Goal: Use online tool/utility: Utilize a website feature to perform a specific function

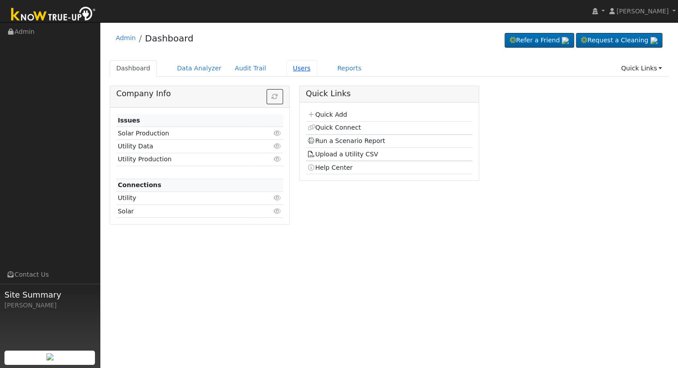
click at [291, 66] on link "Users" at bounding box center [301, 68] width 31 height 17
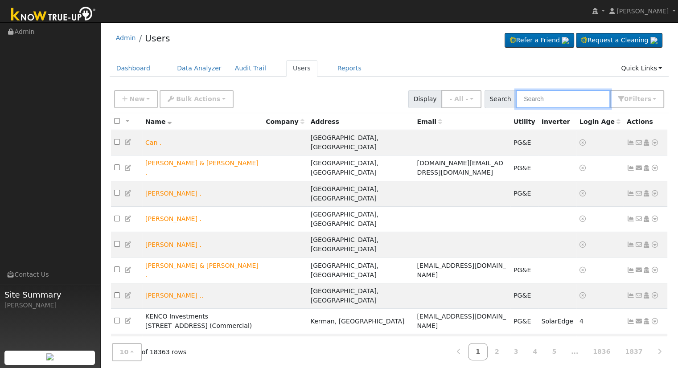
click at [566, 99] on input "text" at bounding box center [563, 99] width 95 height 18
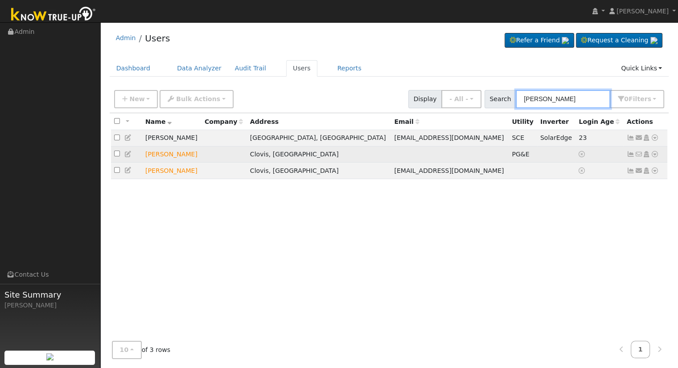
type input "albert rodrig"
click at [653, 155] on icon at bounding box center [655, 154] width 8 height 6
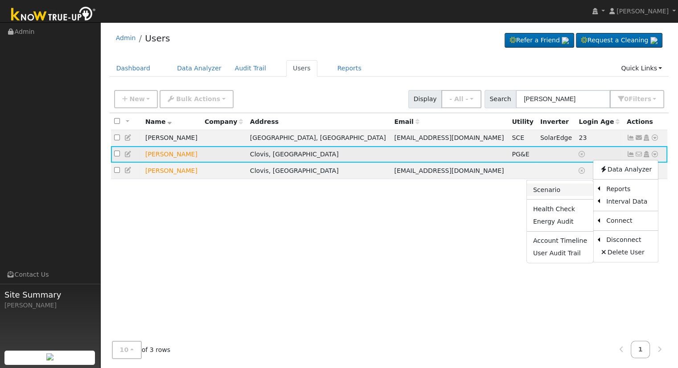
click at [562, 192] on link "Scenario" at bounding box center [560, 190] width 66 height 12
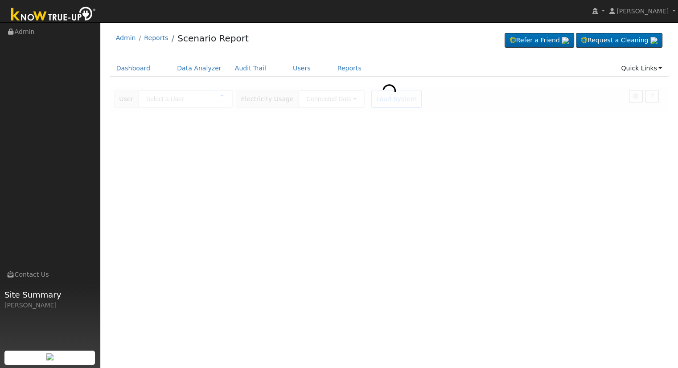
type input "Albert Rodriguez"
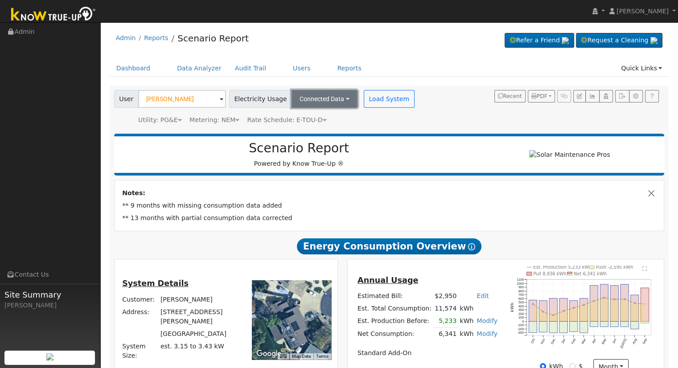
click at [311, 96] on button "Connected Data" at bounding box center [325, 99] width 66 height 18
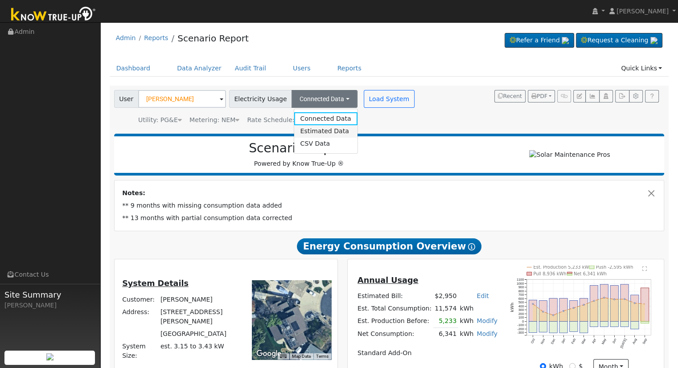
click at [321, 132] on link "Estimated Data" at bounding box center [325, 131] width 63 height 12
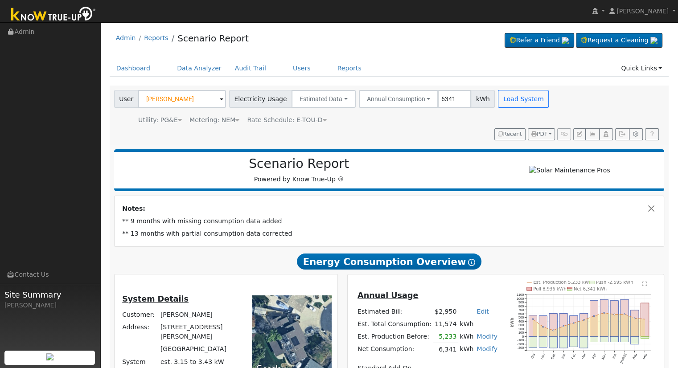
click at [484, 119] on div "Utility: PG&E Pacific Gas & Electric Metering: NEM NEM NEM NBT Rate Schedule: E…" at bounding box center [332, 118] width 441 height 12
click at [286, 68] on link "Users" at bounding box center [301, 68] width 31 height 17
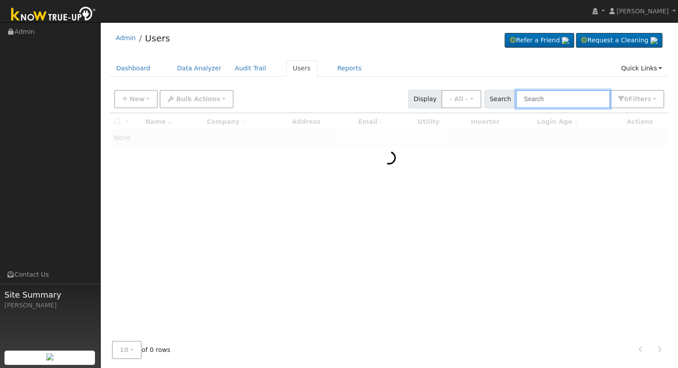
click at [579, 100] on input "text" at bounding box center [563, 99] width 95 height 18
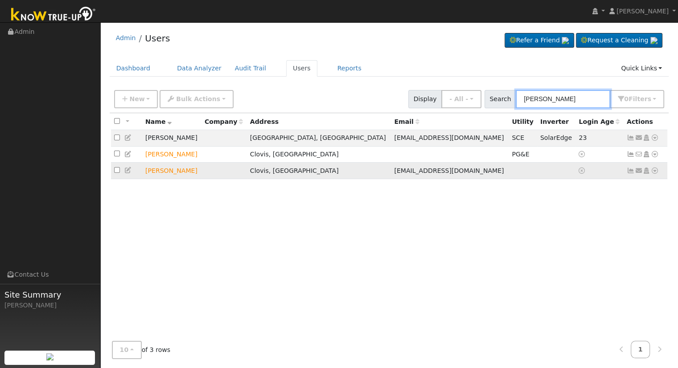
type input "albert rodrigu"
drag, startPoint x: 352, startPoint y: 172, endPoint x: 412, endPoint y: 175, distance: 59.4
click at [412, 175] on td "albrtrdrgz@gmail.com" at bounding box center [450, 171] width 118 height 17
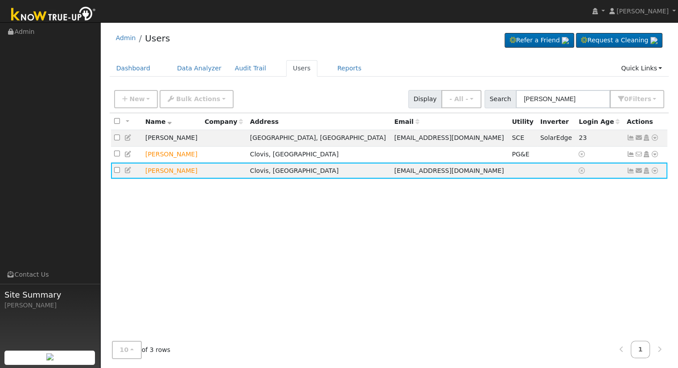
click at [377, 181] on div "All None All on page None on page Name Company Address Email Utility Inverter L…" at bounding box center [390, 223] width 560 height 221
click at [655, 170] on icon at bounding box center [655, 171] width 8 height 6
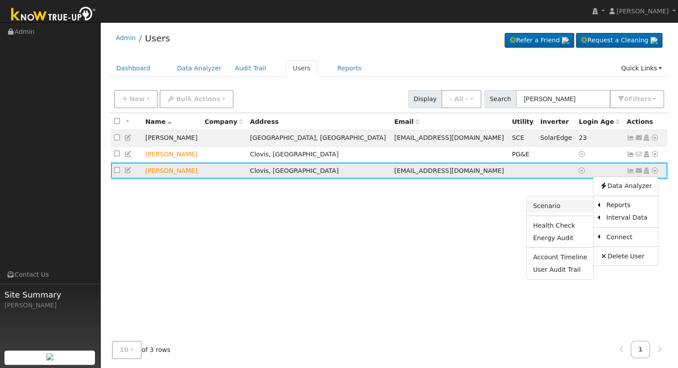
click at [554, 209] on link "Scenario" at bounding box center [560, 206] width 66 height 12
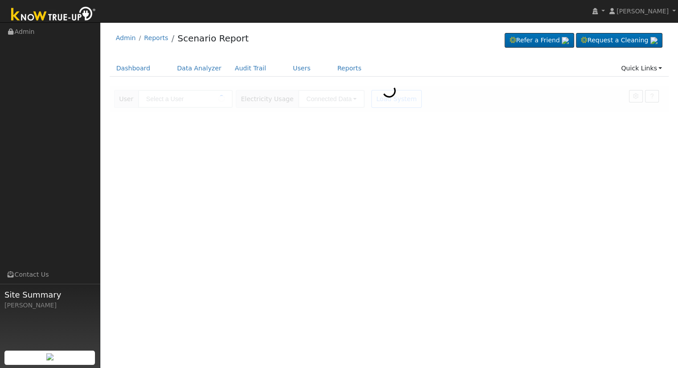
type input "[PERSON_NAME]"
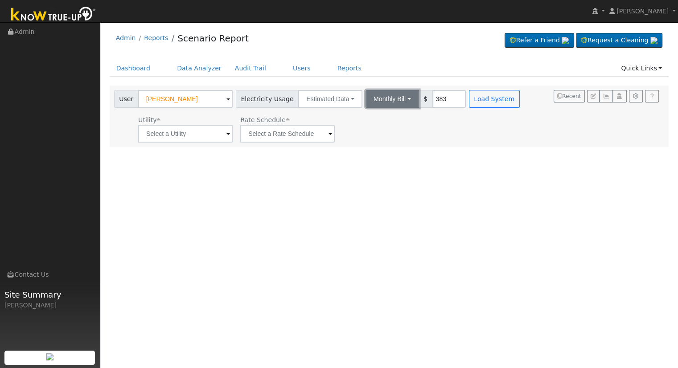
click at [382, 99] on button "Monthly Bill" at bounding box center [393, 99] width 54 height 18
click at [385, 116] on link "Annual Consumption" at bounding box center [381, 118] width 78 height 12
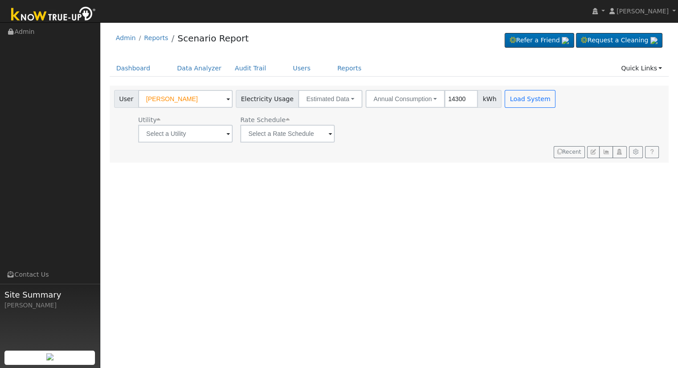
type input "14300"
click at [187, 132] on input "text" at bounding box center [185, 134] width 95 height 18
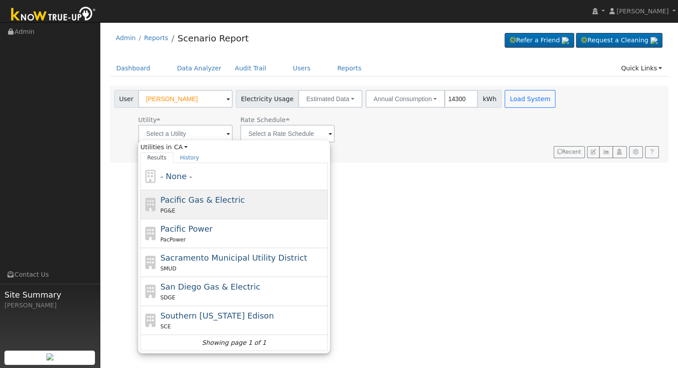
click at [209, 199] on span "Pacific Gas & Electric" at bounding box center [203, 199] width 84 height 9
type input "Pacific Gas & Electric"
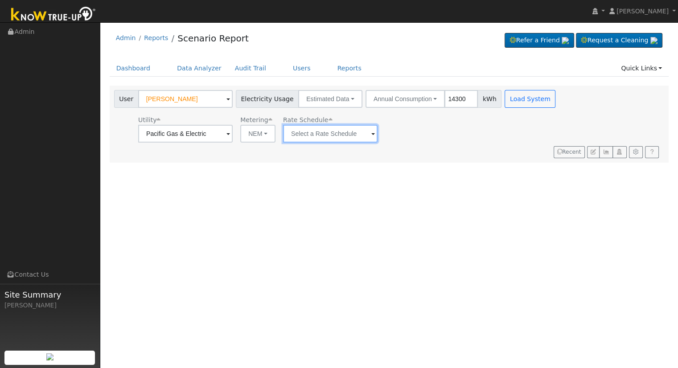
click at [347, 133] on input "text" at bounding box center [330, 134] width 95 height 18
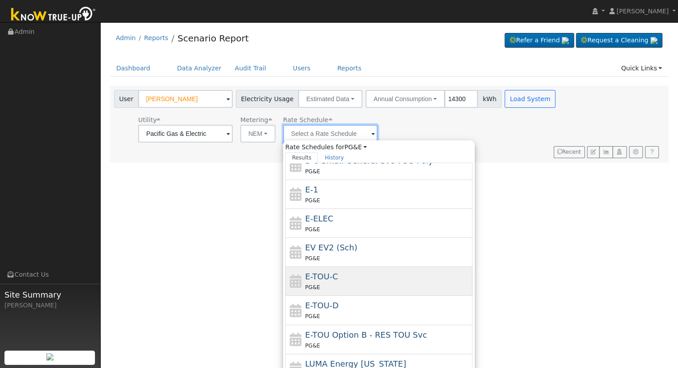
scroll to position [154, 0]
click at [358, 282] on div "PG&E" at bounding box center [388, 286] width 165 height 9
type input "E-TOU-C"
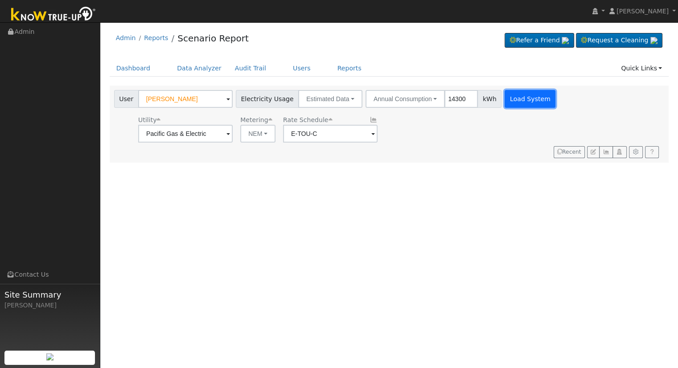
click at [521, 98] on button "Load System" at bounding box center [530, 99] width 51 height 18
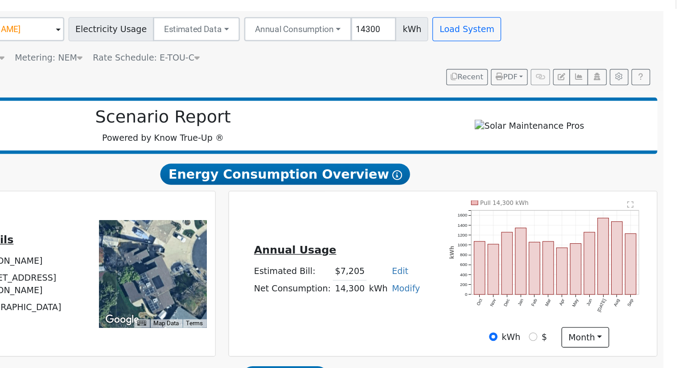
scroll to position [0, 0]
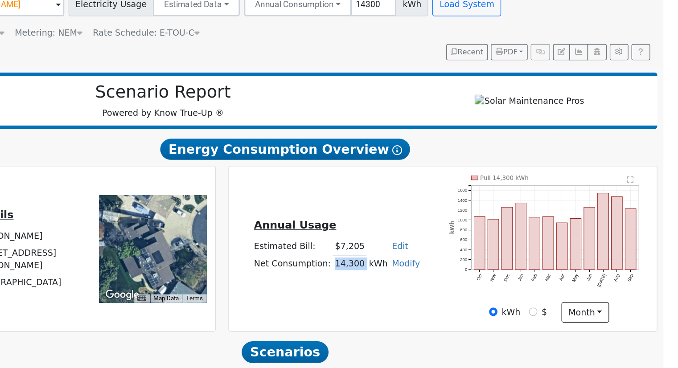
drag, startPoint x: 426, startPoint y: 295, endPoint x: 447, endPoint y: 294, distance: 20.1
click at [447, 294] on tr "Net Consumption: 14,300 kWh Modify Add Consumption Add Electric Vehicle Add Con…" at bounding box center [428, 291] width 126 height 13
click at [444, 304] on div "Annual Usage Estimated Bill: $7,205 Edit Estimated Bill $ Annual Net Consumptio…" at bounding box center [427, 280] width 157 height 48
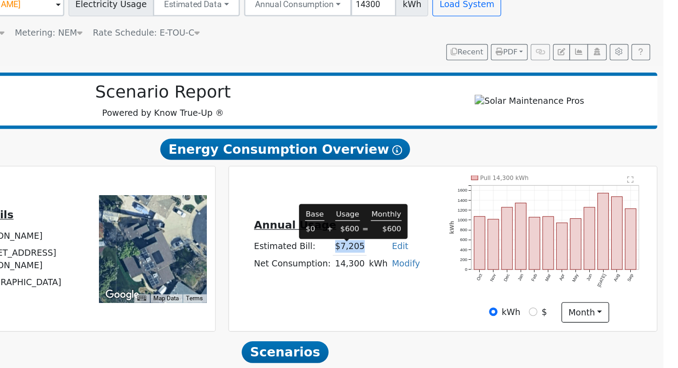
drag, startPoint x: 426, startPoint y: 280, endPoint x: 445, endPoint y: 281, distance: 18.8
click at [445, 281] on td "$7,205" at bounding box center [437, 278] width 25 height 13
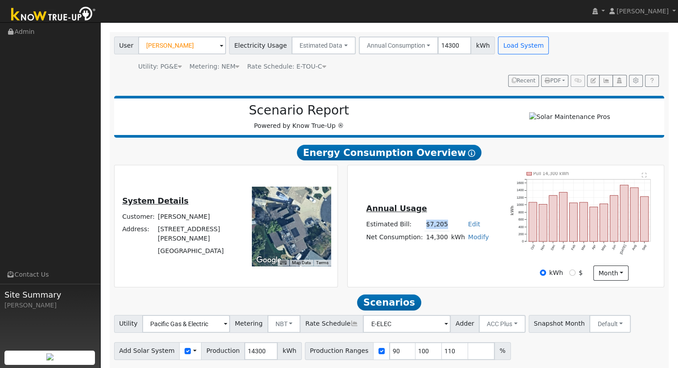
scroll to position [85, 0]
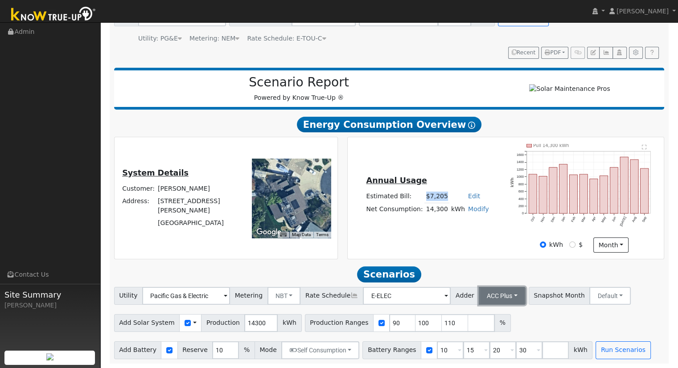
click at [492, 297] on button "ACC Plus" at bounding box center [502, 296] width 47 height 18
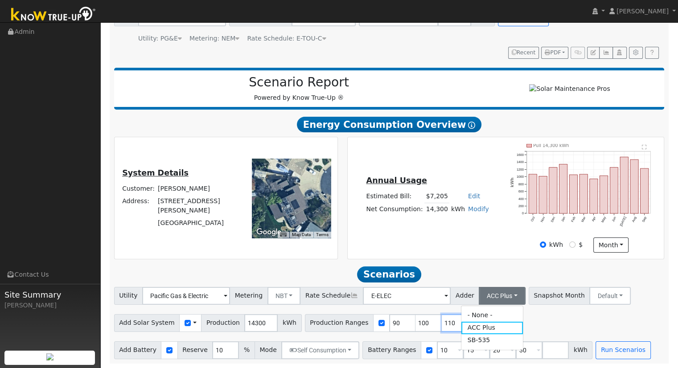
click at [442, 324] on input "110" at bounding box center [455, 323] width 27 height 18
type input "1"
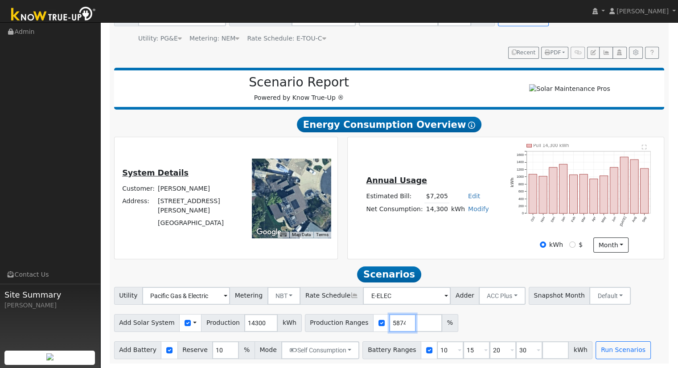
scroll to position [0, 20]
type input "123.258741"
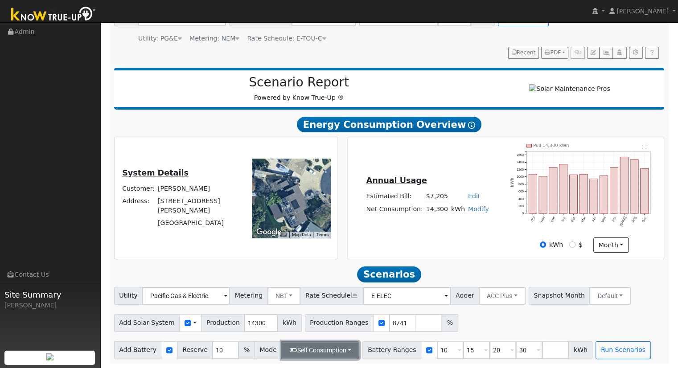
click at [327, 352] on button "Self Consumption" at bounding box center [320, 351] width 78 height 18
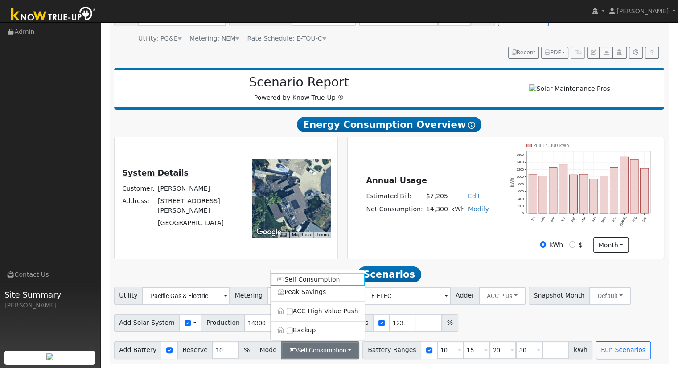
click at [303, 338] on ul "Self Consumption Peak Savings ACC High Value Push Backup" at bounding box center [317, 305] width 95 height 71
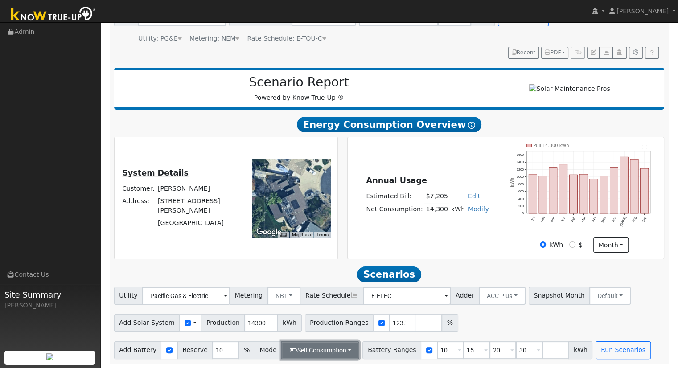
click at [335, 351] on button "Self Consumption" at bounding box center [320, 351] width 78 height 18
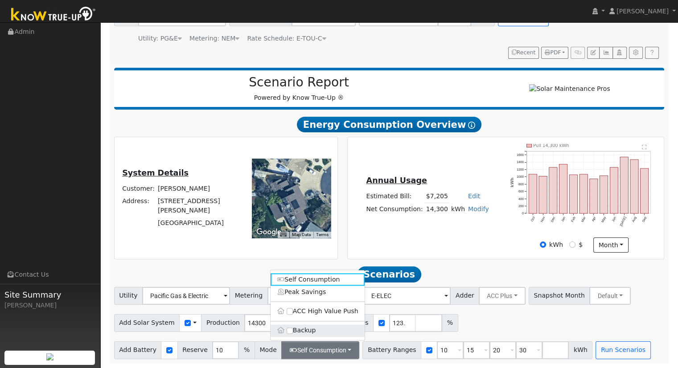
click at [323, 333] on label "Backup" at bounding box center [318, 331] width 94 height 12
click at [293, 333] on input "Backup" at bounding box center [290, 331] width 6 height 6
type input "20"
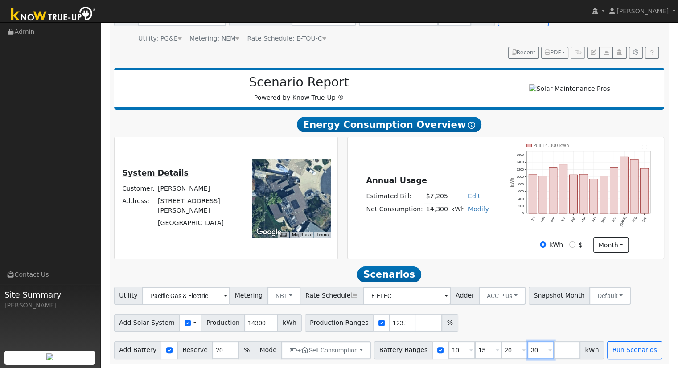
click at [528, 351] on input "30" at bounding box center [541, 351] width 27 height 18
type input "3"
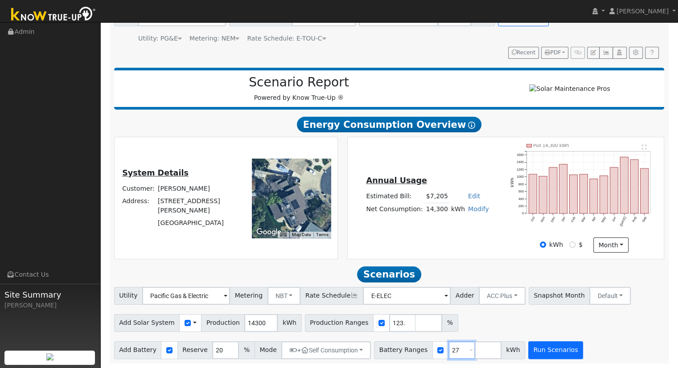
type input "27"
click at [542, 351] on button "Run Scenarios" at bounding box center [556, 351] width 55 height 18
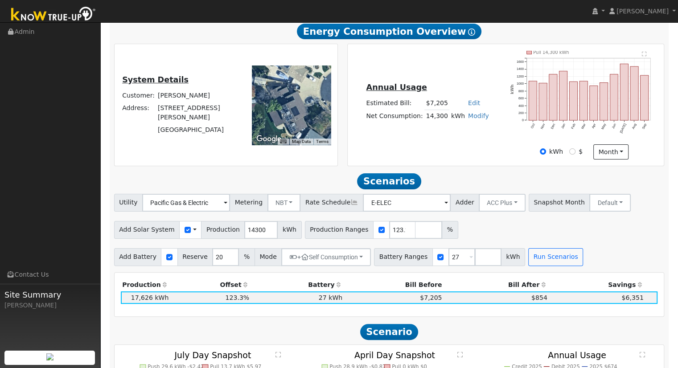
scroll to position [190, 0]
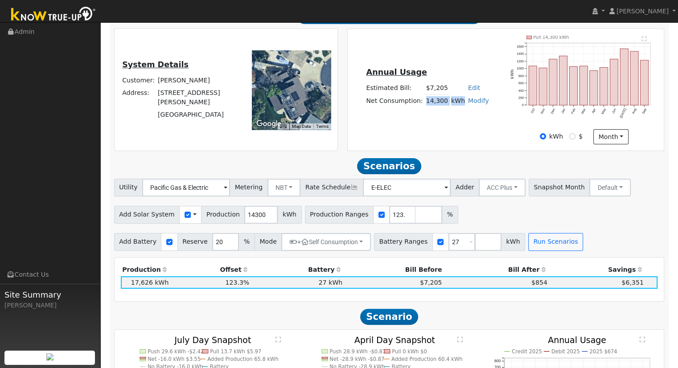
drag, startPoint x: 426, startPoint y: 103, endPoint x: 459, endPoint y: 108, distance: 33.4
click at [459, 108] on tr "Net Consumption: 14,300 kWh Modify Add Consumption Add Electric Vehicle Add Con…" at bounding box center [428, 101] width 126 height 13
drag, startPoint x: 450, startPoint y: 114, endPoint x: 441, endPoint y: 111, distance: 9.5
click at [450, 114] on div "Annual Usage Estimated Bill: $7,205 Edit Estimated Bill $ Annual Net Consumptio…" at bounding box center [427, 90] width 157 height 48
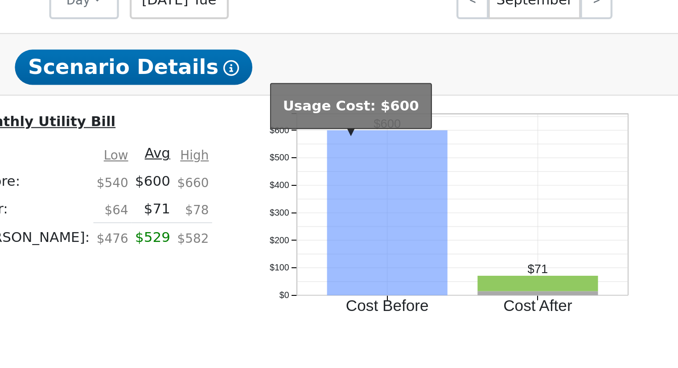
scroll to position [509, 0]
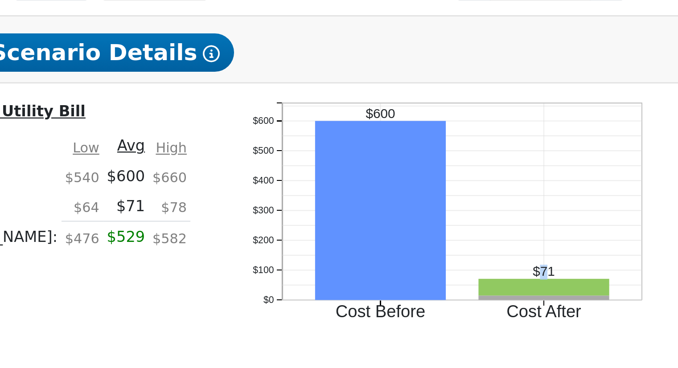
drag, startPoint x: 548, startPoint y: 262, endPoint x: 554, endPoint y: 263, distance: 5.4
click at [569, 262] on text "$71" at bounding box center [573, 259] width 9 height 6
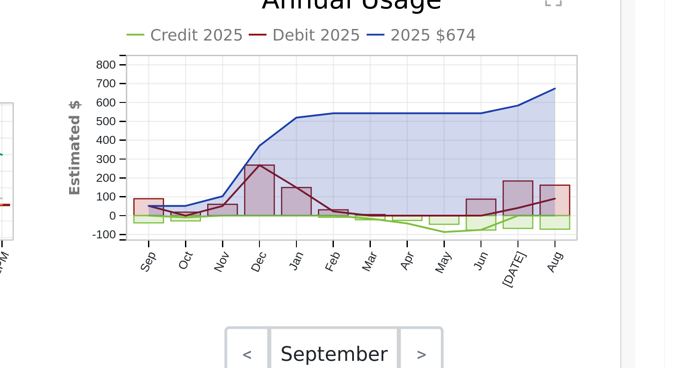
scroll to position [417, 0]
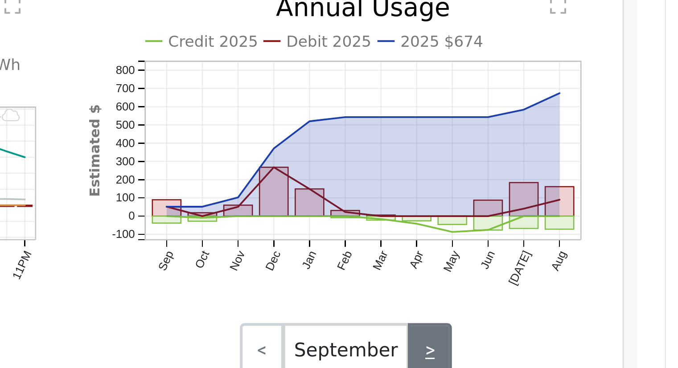
click at [602, 230] on link ">" at bounding box center [599, 228] width 15 height 18
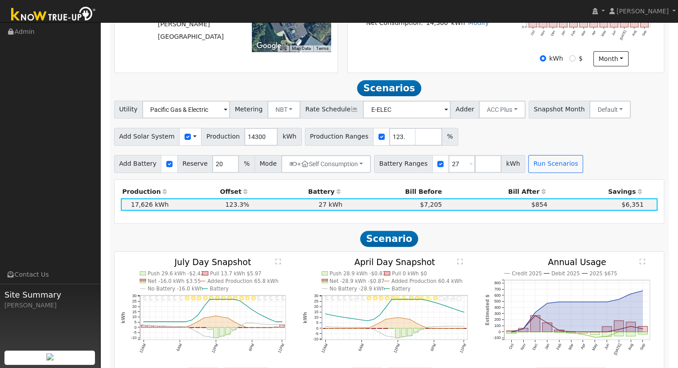
scroll to position [263, 0]
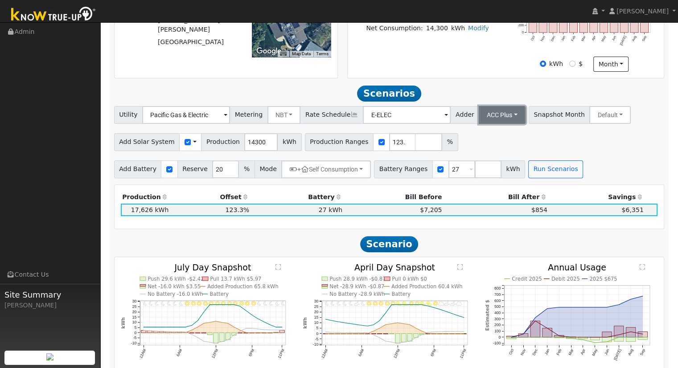
click at [490, 118] on button "ACC Plus" at bounding box center [502, 115] width 47 height 18
click at [487, 163] on link "SB-535" at bounding box center [493, 159] width 62 height 12
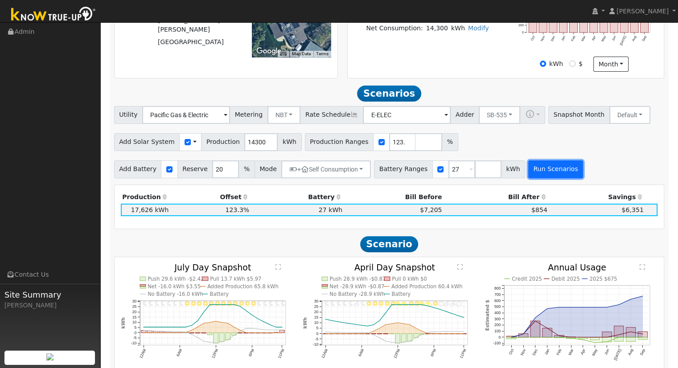
click at [529, 170] on button "Run Scenarios" at bounding box center [556, 170] width 55 height 18
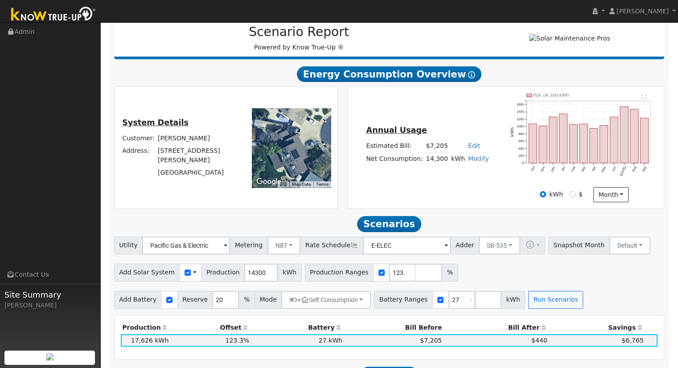
scroll to position [134, 0]
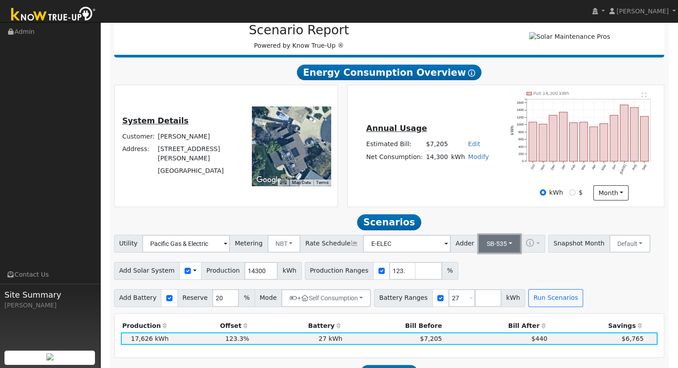
click at [494, 246] on button "SB-535" at bounding box center [499, 244] width 41 height 18
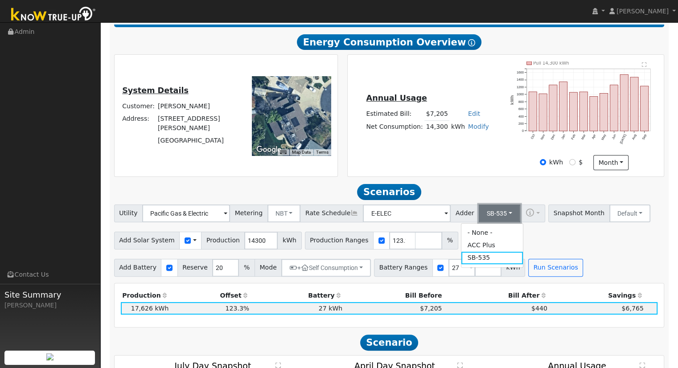
scroll to position [178, 0]
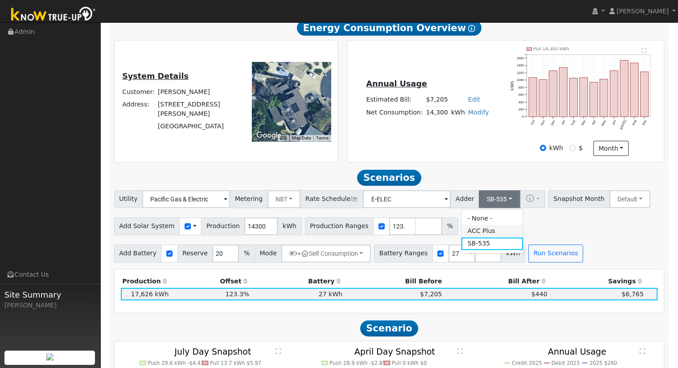
click at [490, 236] on link "ACC Plus" at bounding box center [493, 231] width 62 height 12
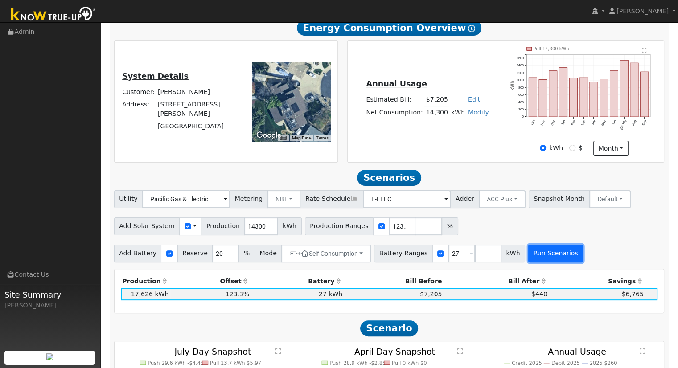
click at [546, 255] on button "Run Scenarios" at bounding box center [556, 254] width 55 height 18
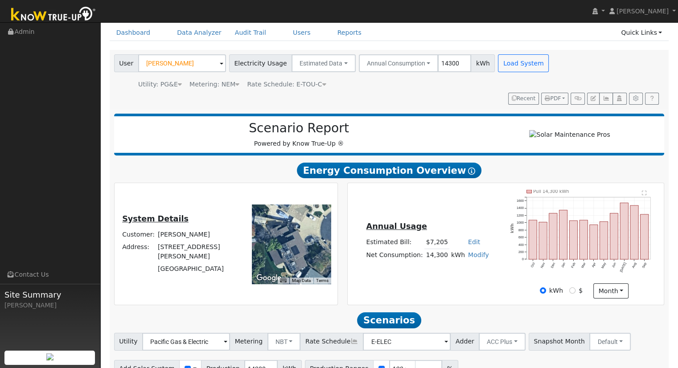
scroll to position [56, 0]
